Goal: Task Accomplishment & Management: Manage account settings

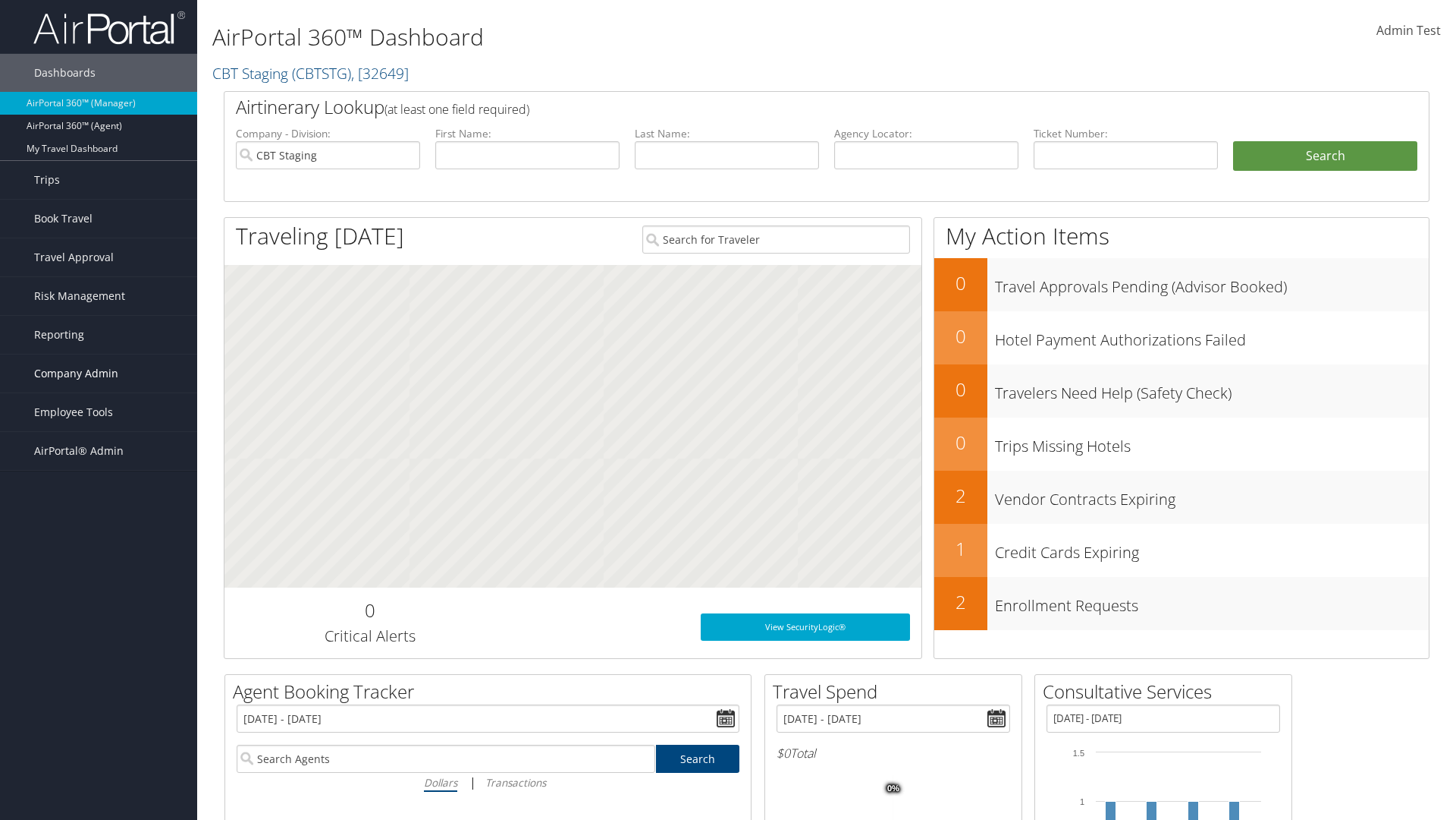
click at [99, 373] on span "Company Admin" at bounding box center [77, 374] width 84 height 38
click at [99, 563] on link "Travel Policy" at bounding box center [99, 563] width 197 height 23
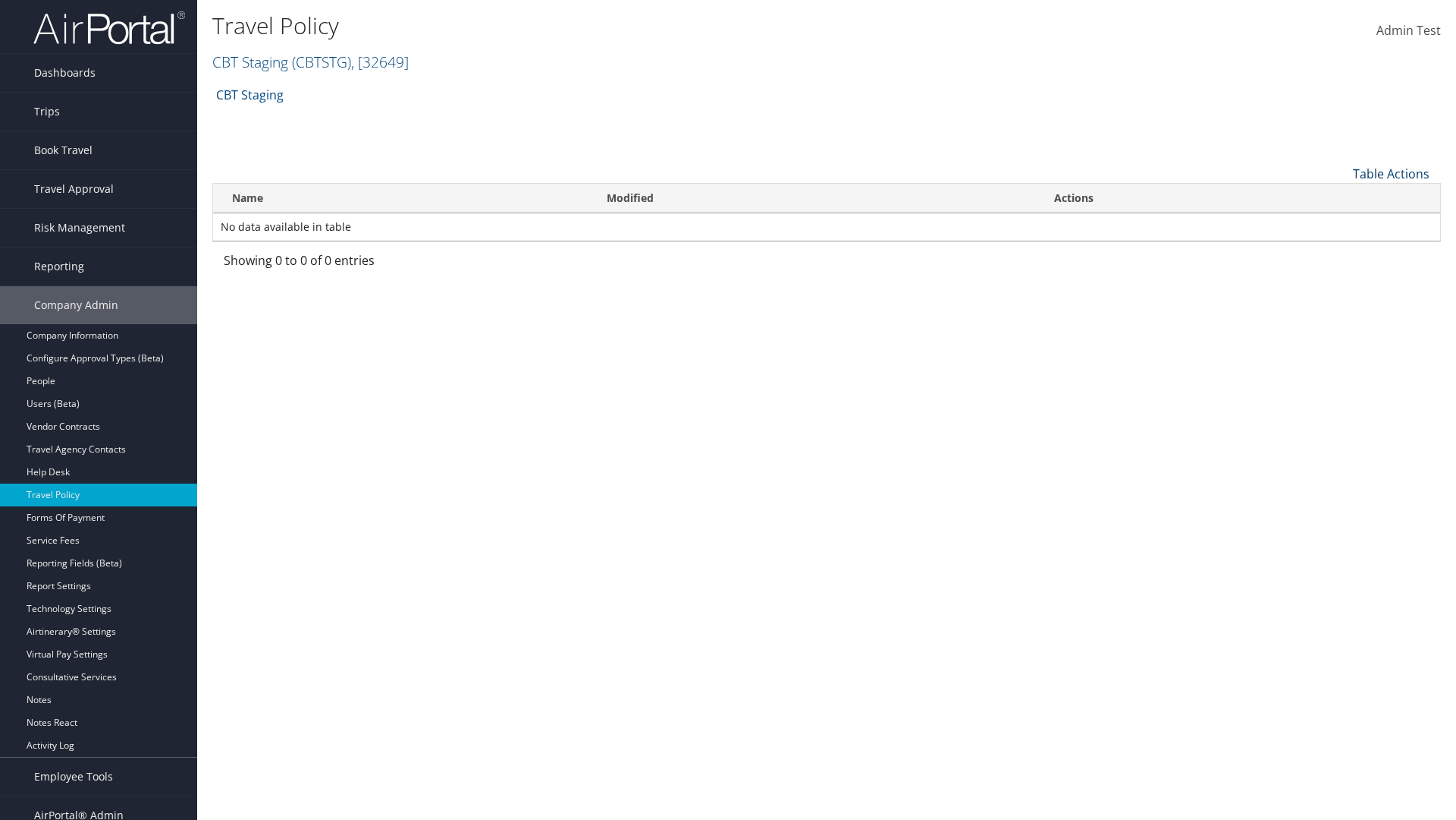
click at [1391, 173] on link "Table Actions" at bounding box center [1392, 173] width 77 height 16
click at [1340, 197] on link "Add New Policy" at bounding box center [1340, 197] width 199 height 26
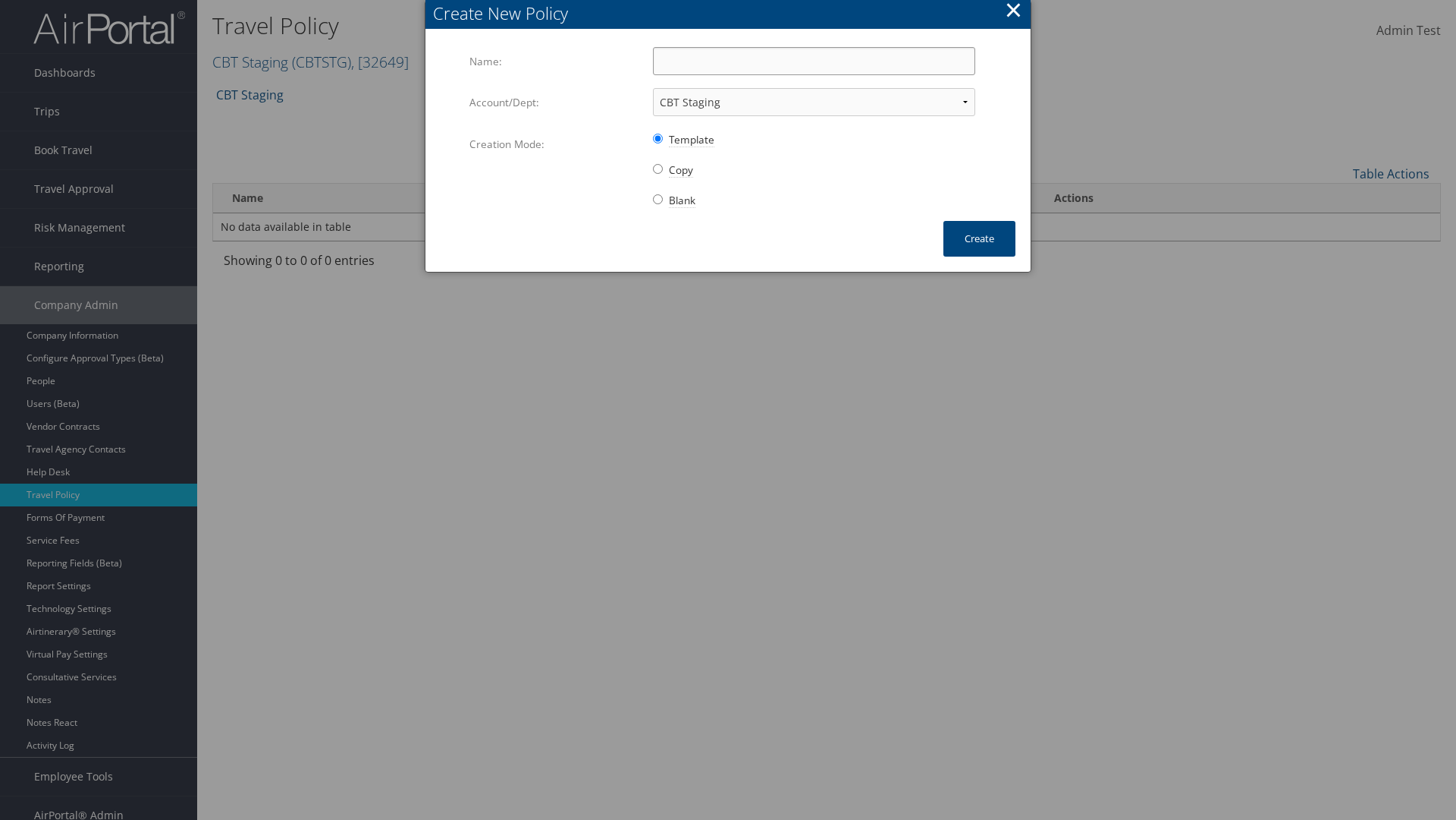
click at [814, 60] on input "Name:" at bounding box center [814, 60] width 322 height 28
type input "Auto Policy for 1479"
click at [979, 238] on button "Create" at bounding box center [979, 238] width 72 height 35
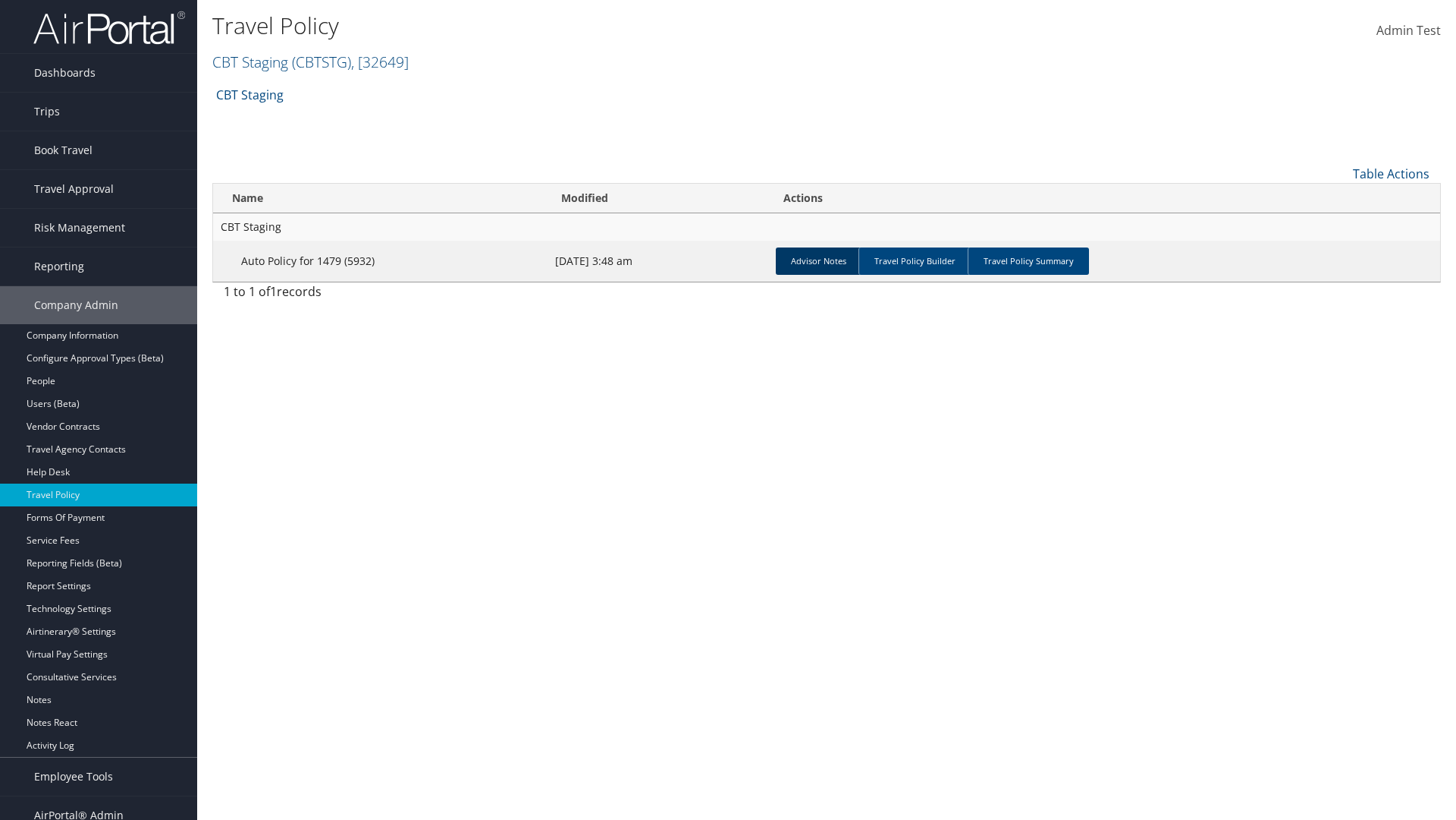
click at [819, 260] on link "Advisor Notes" at bounding box center [818, 261] width 85 height 27
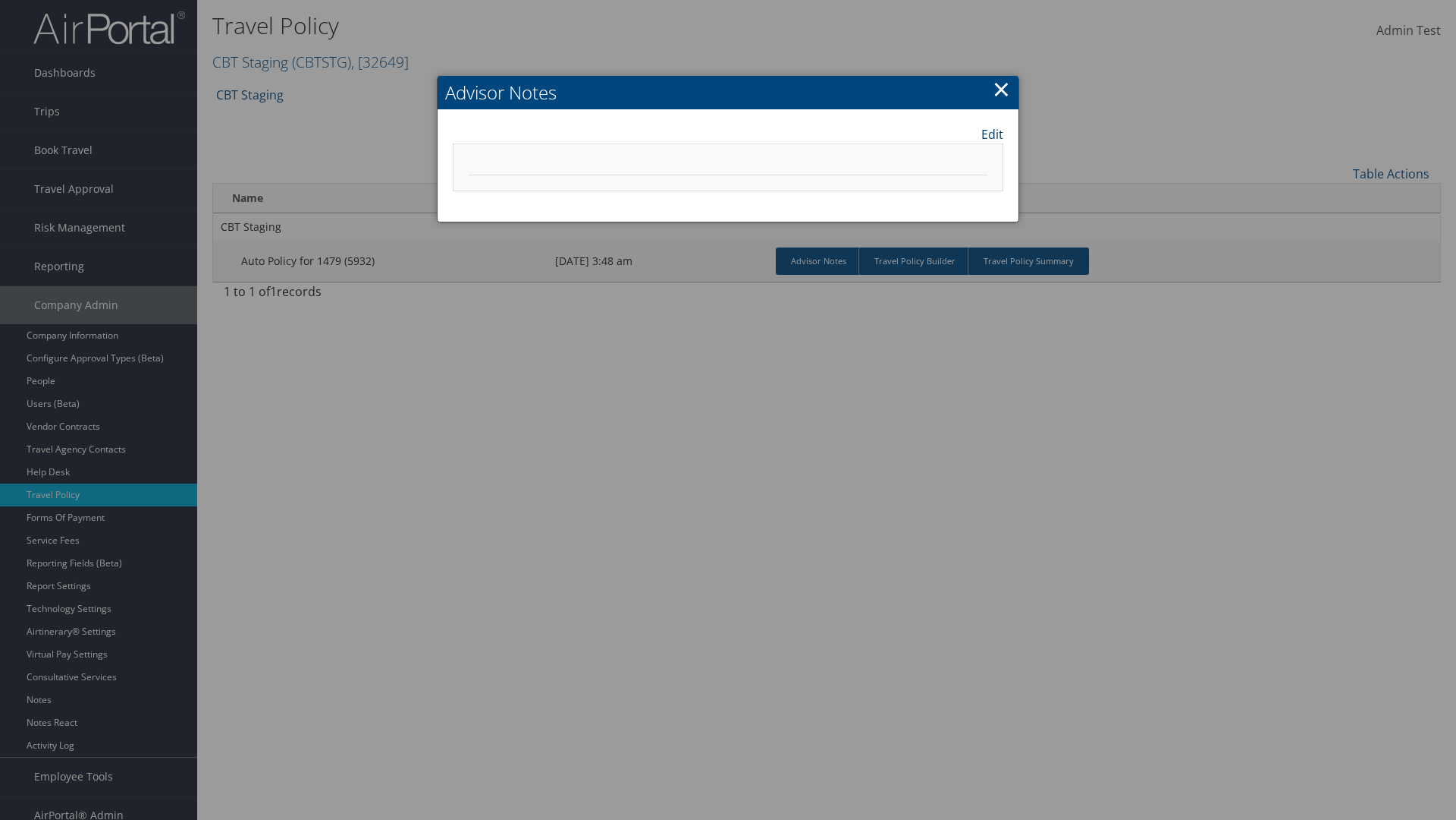
click at [992, 133] on link "Edit" at bounding box center [992, 134] width 22 height 18
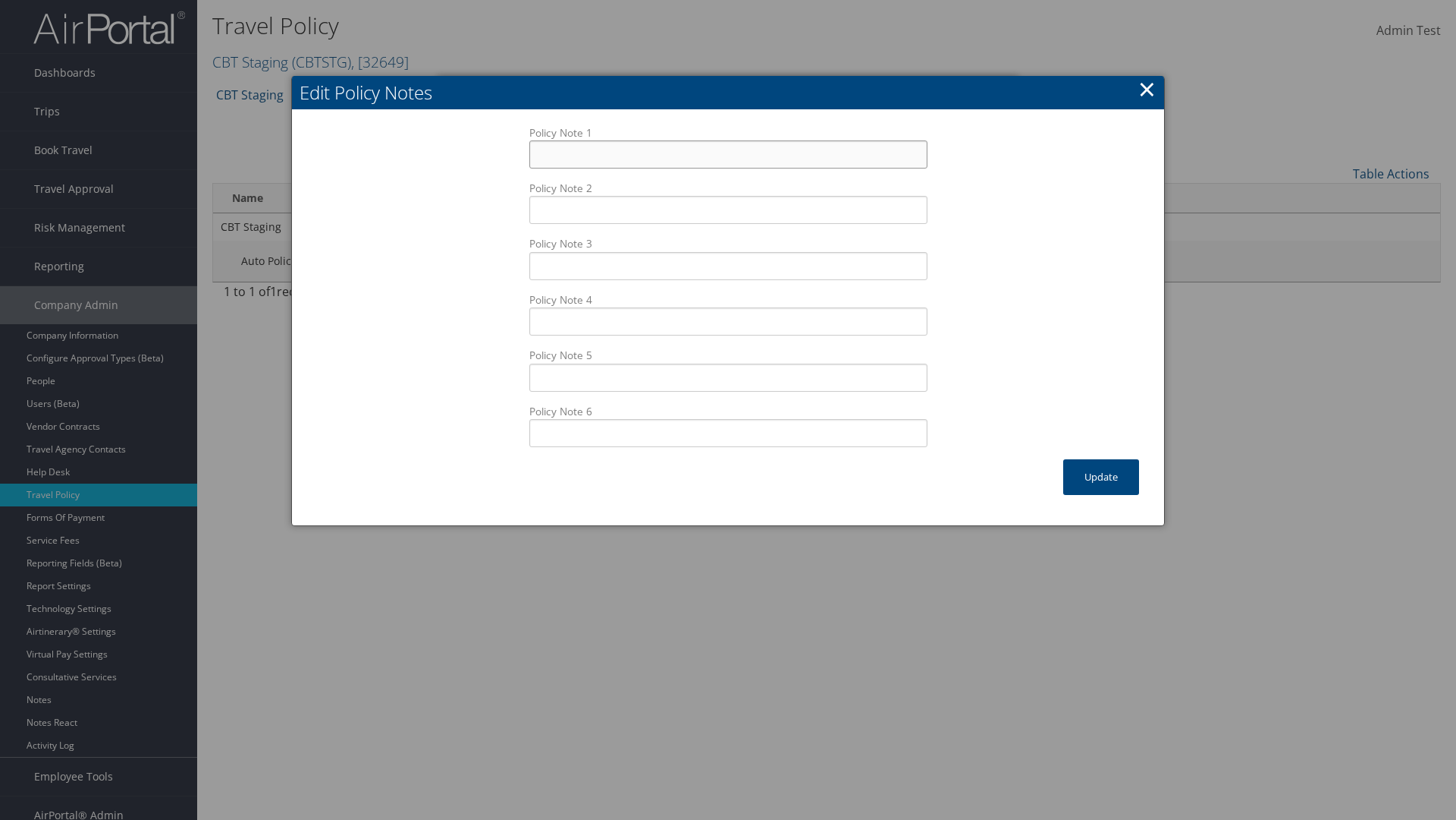
click at [728, 140] on input "Policy Note 1" at bounding box center [728, 153] width 398 height 28
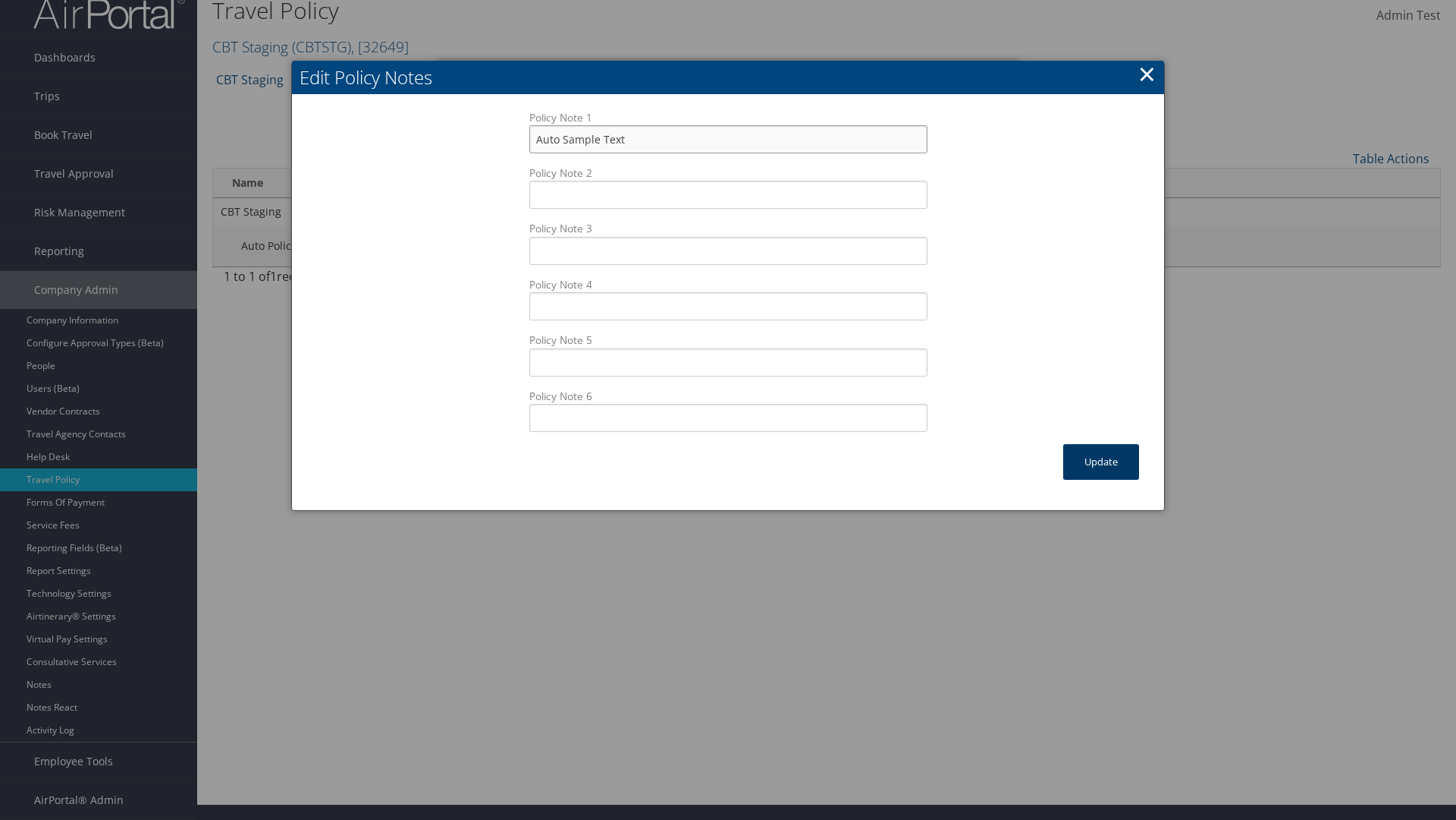
type input "Auto Sample Text"
click at [1101, 461] on button "Update" at bounding box center [1100, 461] width 76 height 35
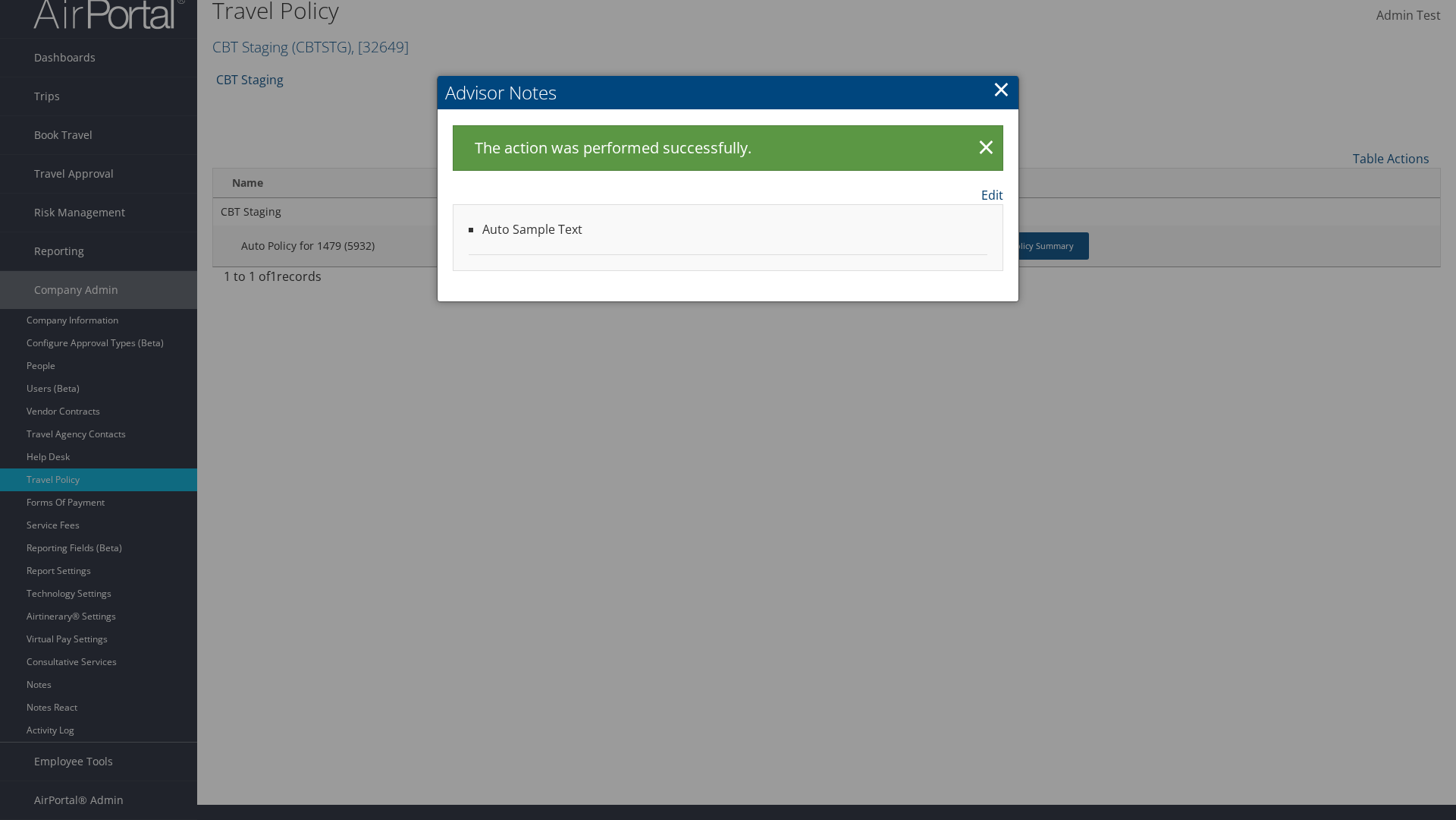
click at [992, 195] on link "Edit" at bounding box center [992, 195] width 22 height 18
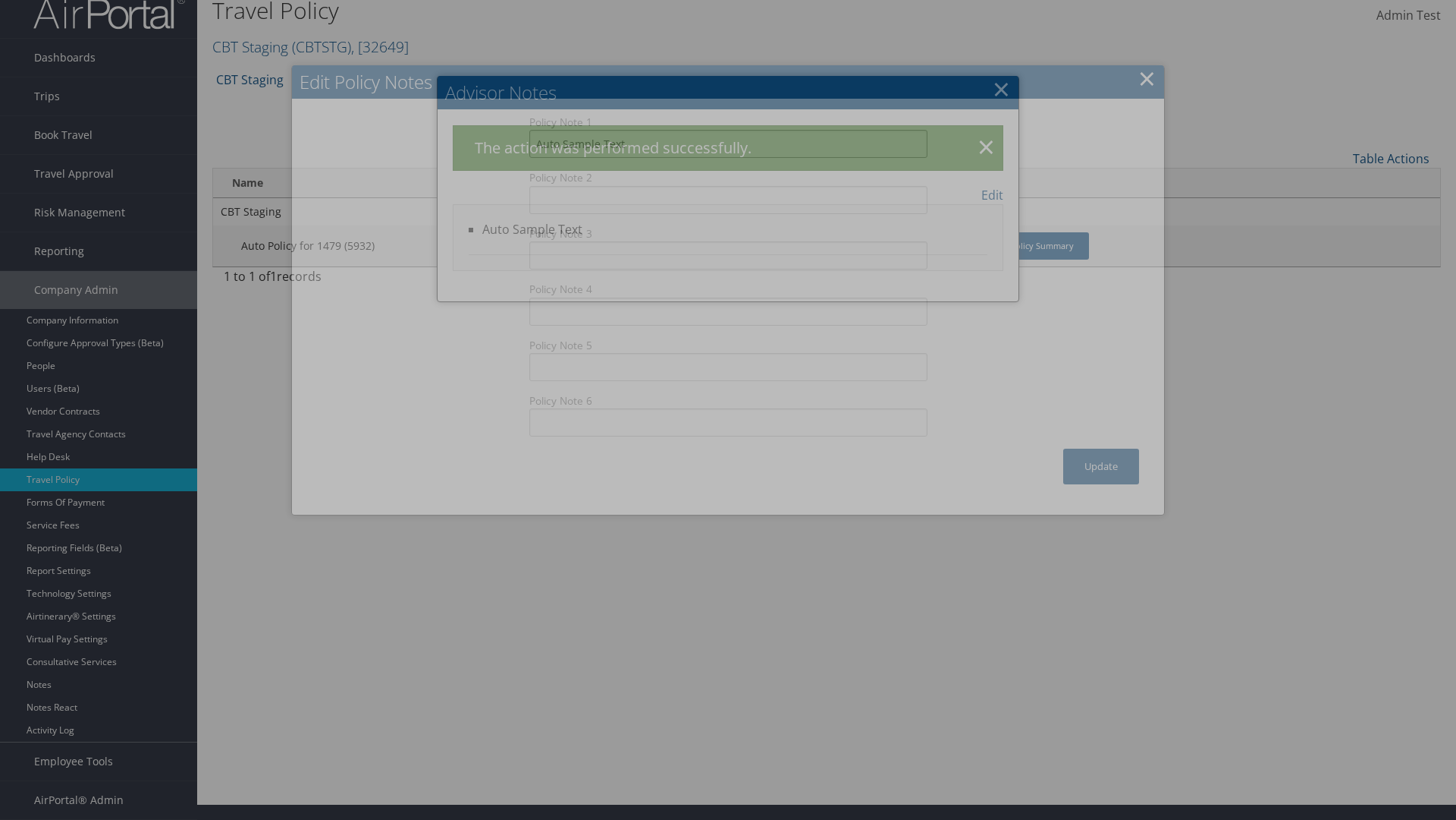
click at [728, 154] on input "Auto Sample Text" at bounding box center [728, 143] width 398 height 28
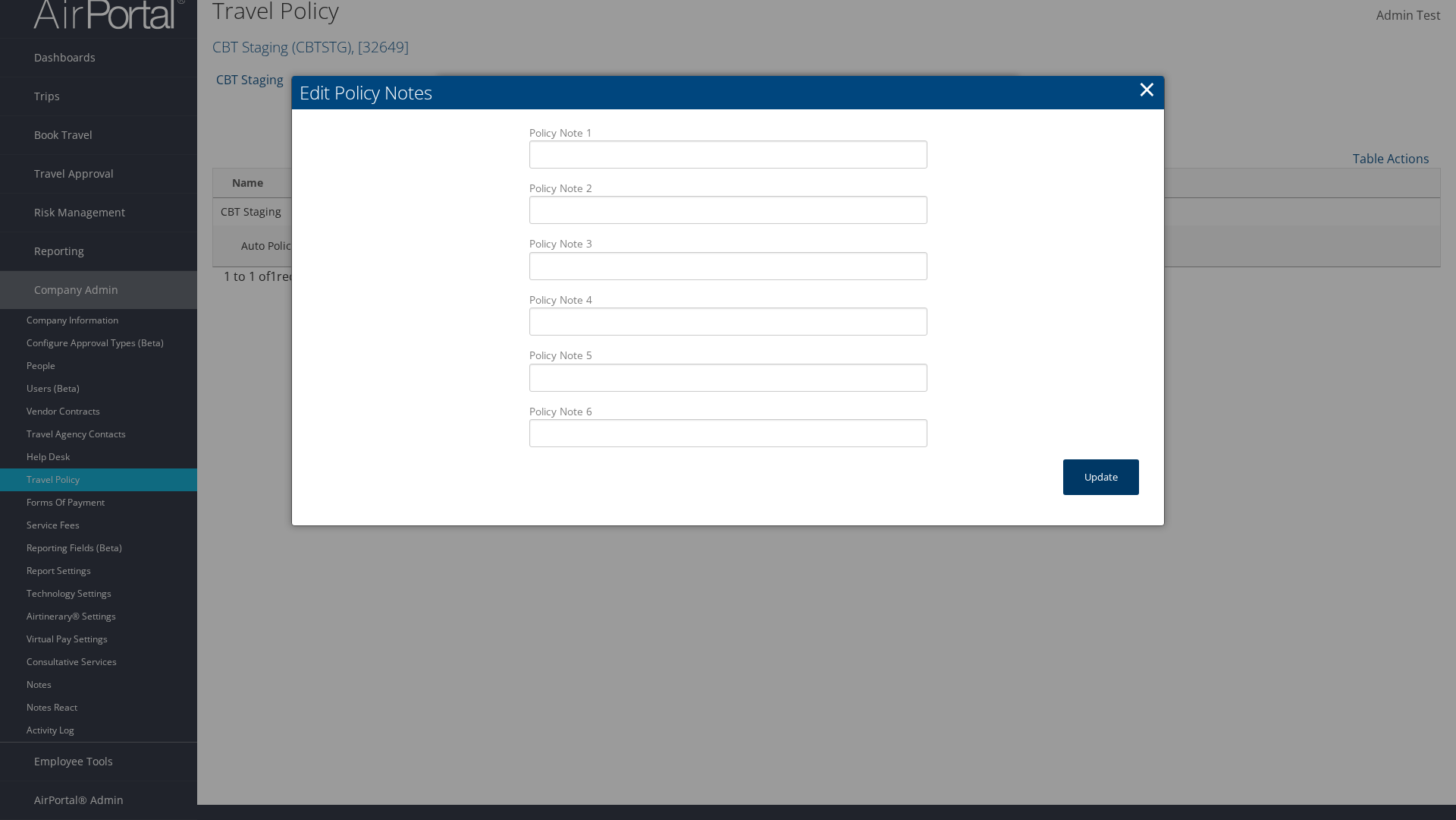
click at [1101, 477] on button "Update" at bounding box center [1100, 477] width 76 height 35
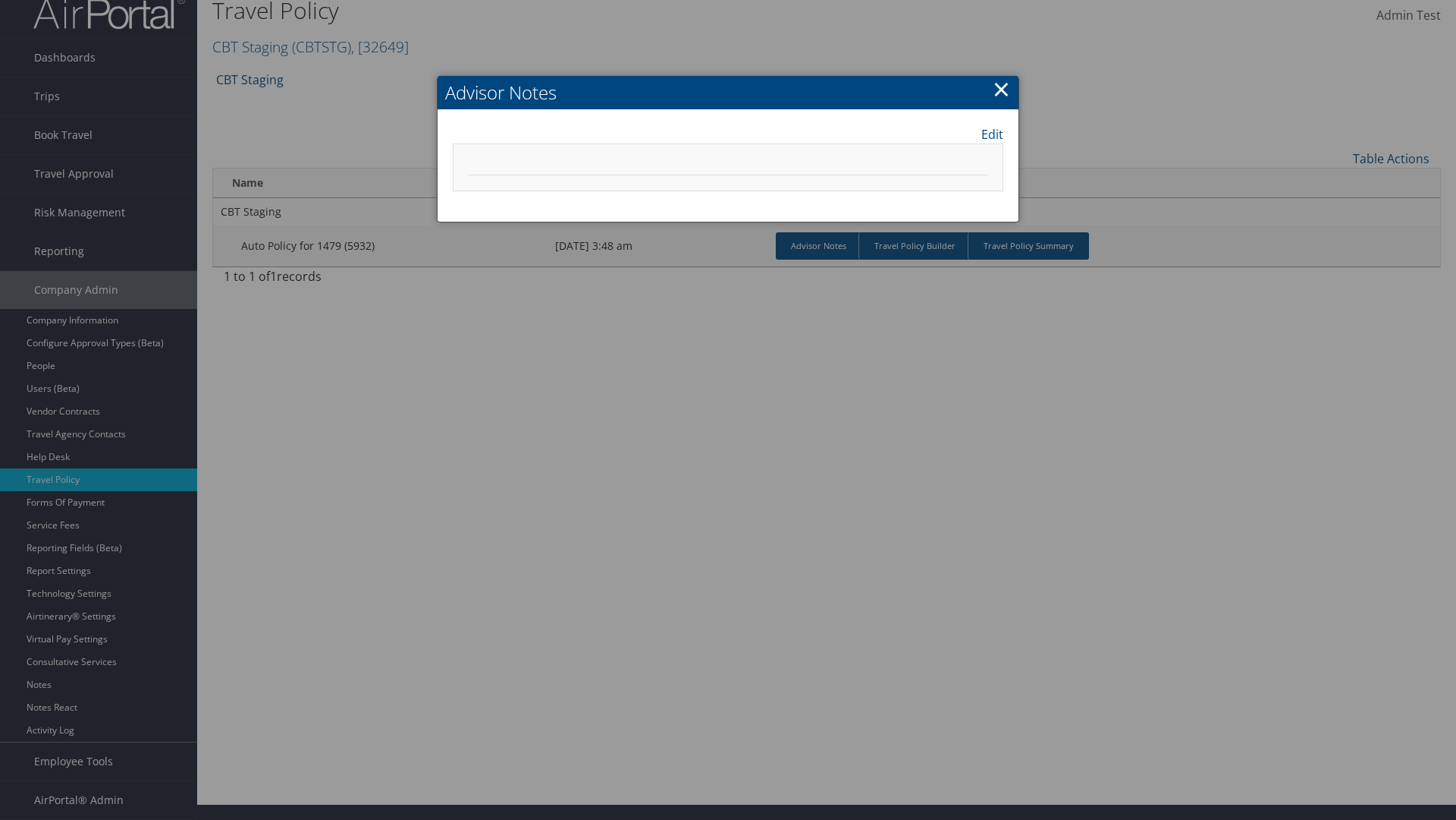
click at [1001, 89] on link "×" at bounding box center [1002, 89] width 17 height 31
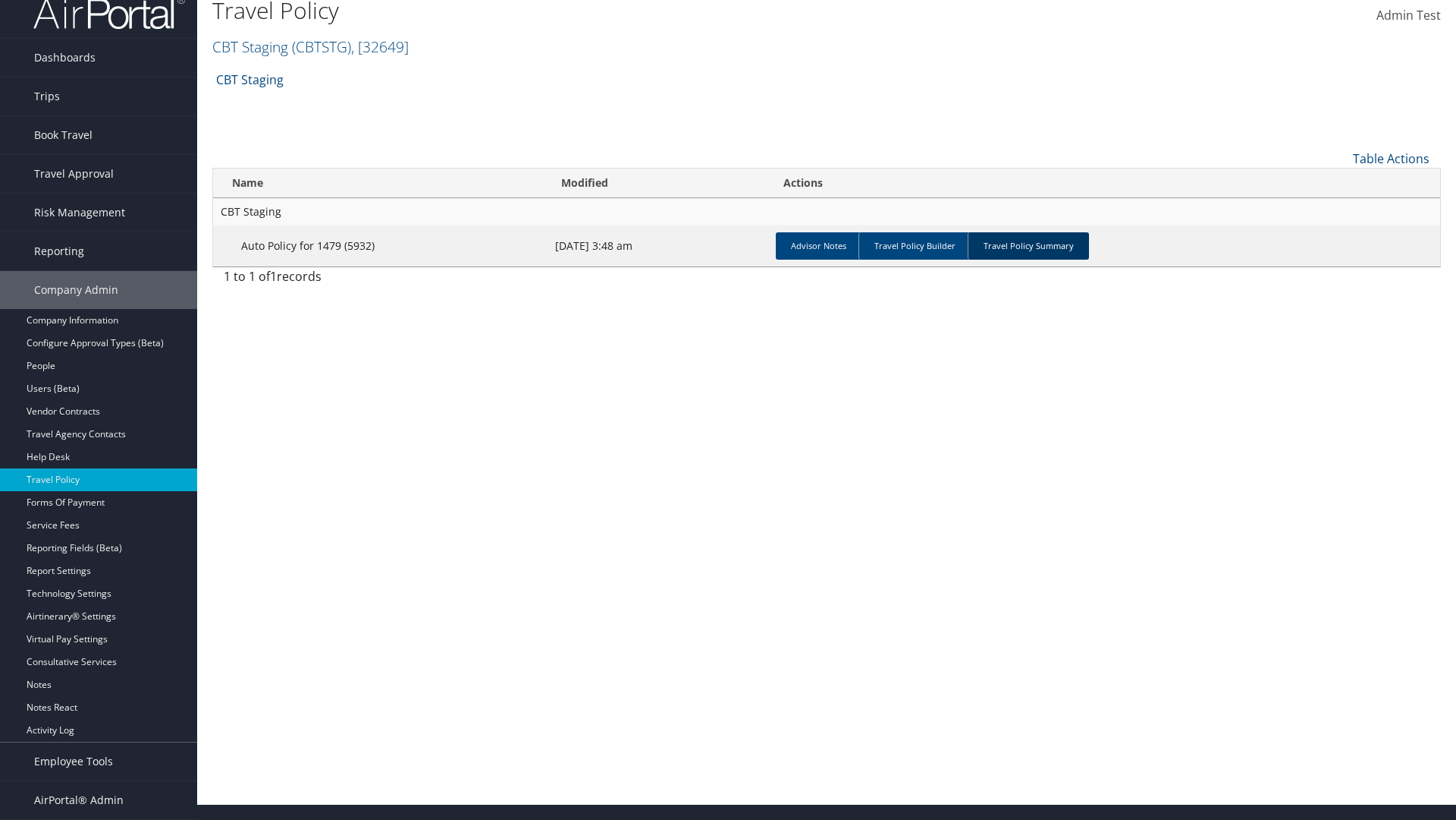
click at [1028, 246] on link "Travel Policy Summary" at bounding box center [1028, 246] width 122 height 27
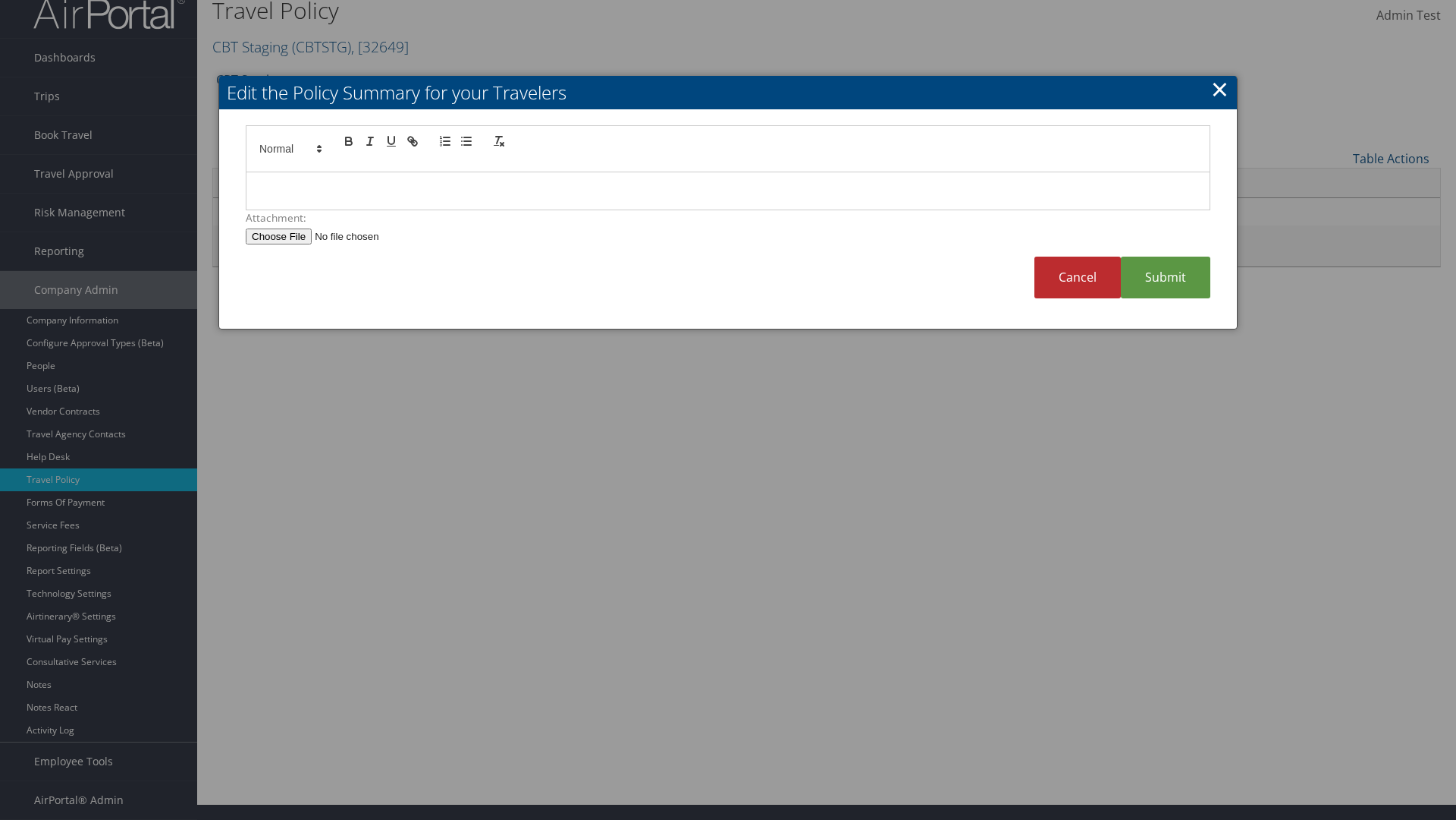
click at [728, 191] on p at bounding box center [728, 191] width 940 height 20
click at [1166, 277] on link "Submit" at bounding box center [1165, 277] width 89 height 42
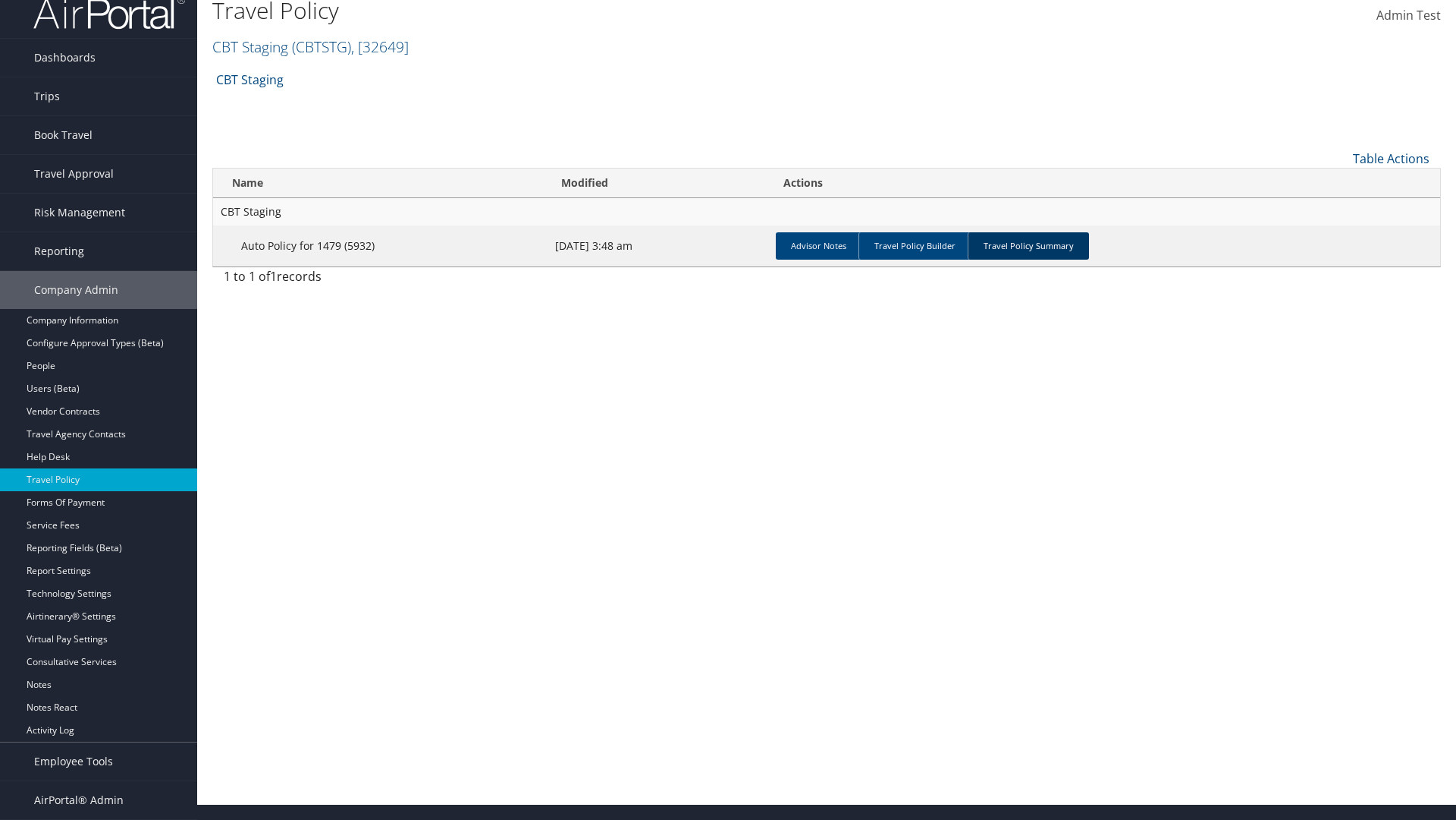
click at [1028, 246] on link "Travel Policy Summary" at bounding box center [1028, 246] width 122 height 27
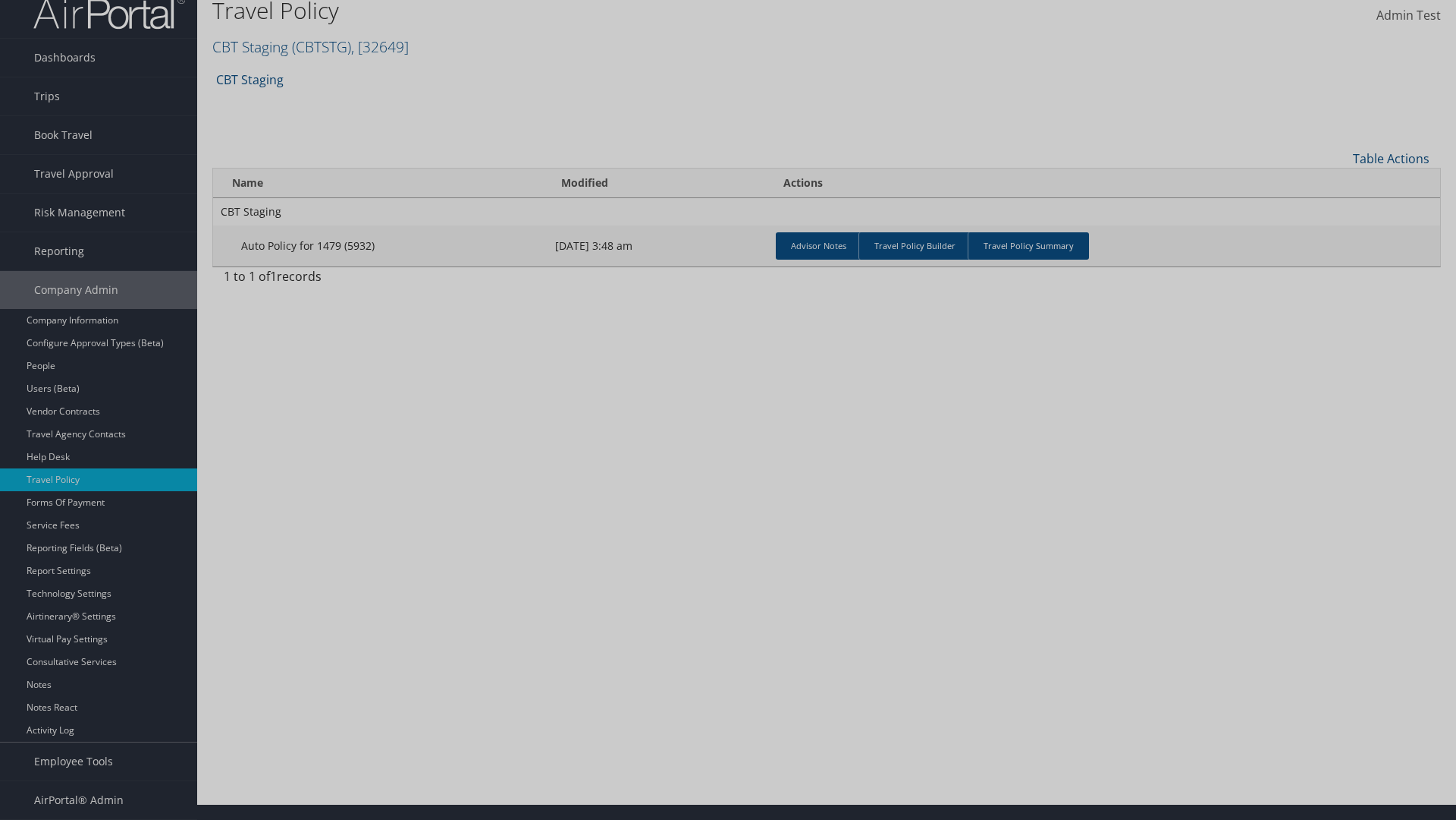
click at [0, 0] on p "Auto Sample Text fror Travel Policy Summarty" at bounding box center [0, 0] width 0 height 0
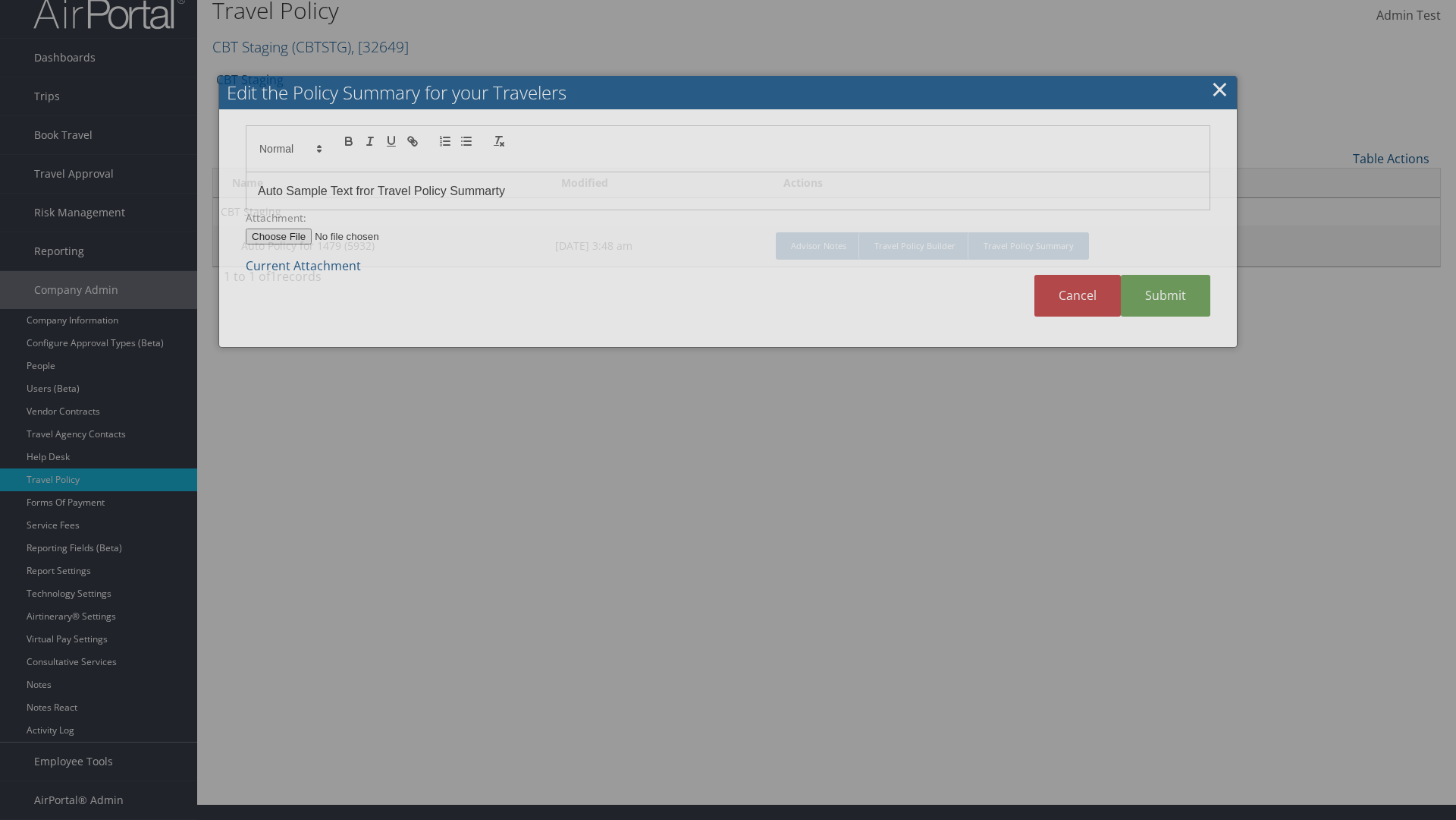
scroll to position [0, 0]
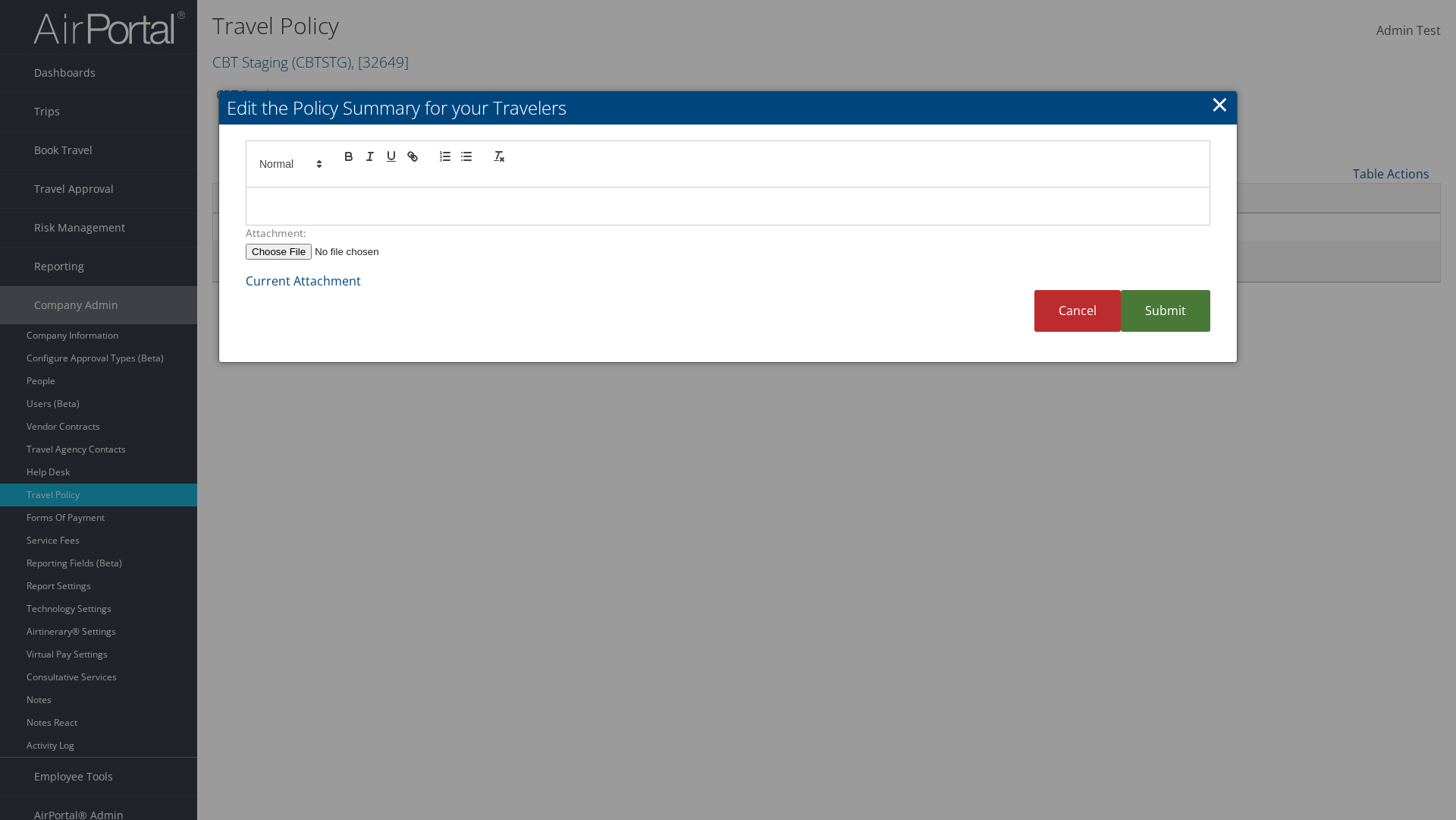
click at [1166, 311] on link "Submit" at bounding box center [1165, 311] width 89 height 42
